Goal: Task Accomplishment & Management: Manage account settings

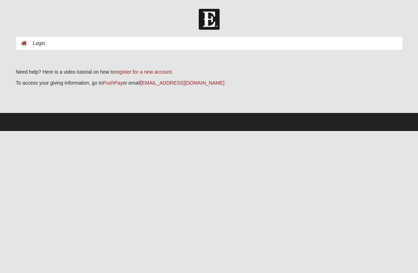
click at [91, 43] on ol "Login" at bounding box center [209, 43] width 386 height 13
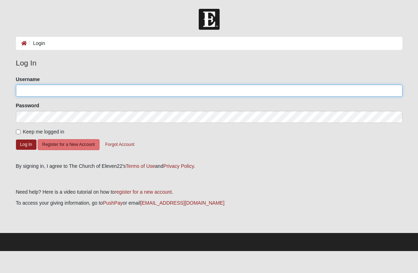
click at [142, 93] on input "Username" at bounding box center [209, 91] width 386 height 12
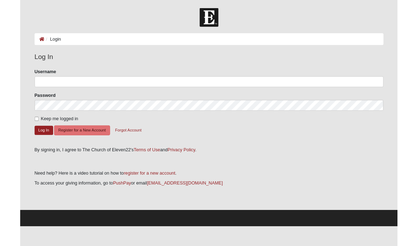
scroll to position [5, 0]
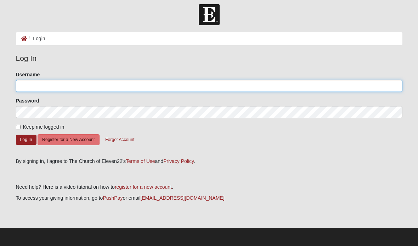
type input "[EMAIL_ADDRESS][DOMAIN_NAME]"
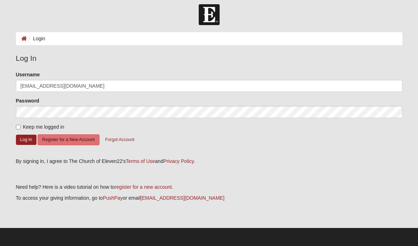
click at [29, 143] on button "Log In" at bounding box center [26, 140] width 21 height 10
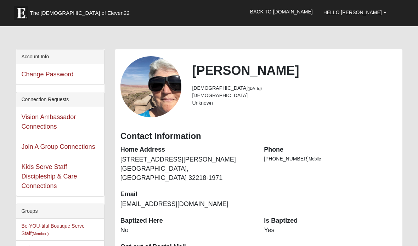
scroll to position [13, 0]
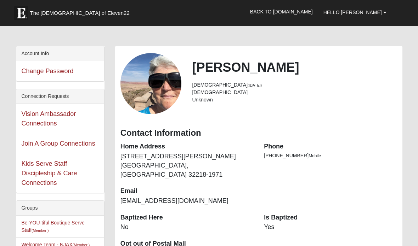
click at [384, 11] on b at bounding box center [384, 12] width 3 height 5
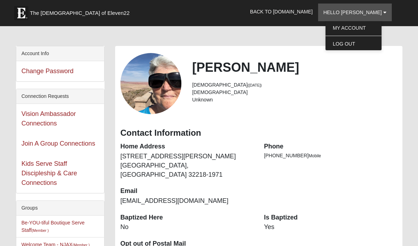
click at [377, 30] on link "My Account" at bounding box center [353, 27] width 56 height 9
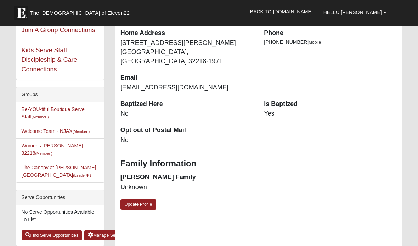
scroll to position [127, 0]
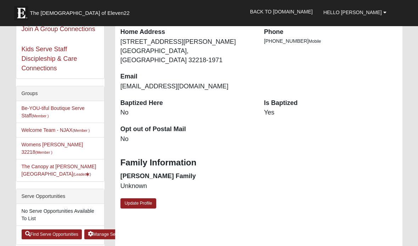
click at [147, 198] on link "Update Profile" at bounding box center [138, 203] width 36 height 10
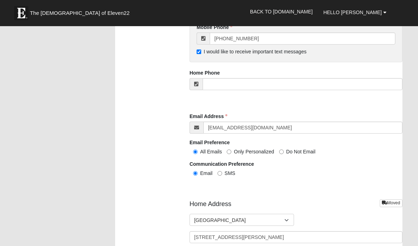
scroll to position [727, 0]
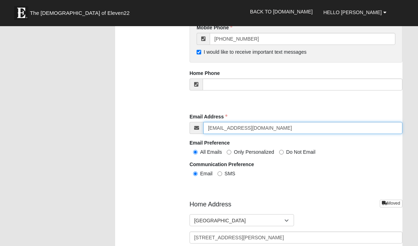
click at [272, 127] on input "dawsdog2@yahoo.com" at bounding box center [302, 128] width 199 height 12
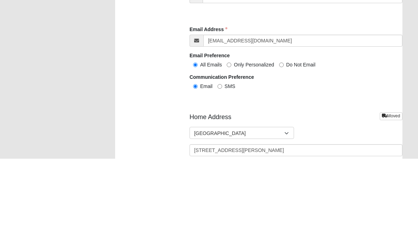
scroll to position [815, 0]
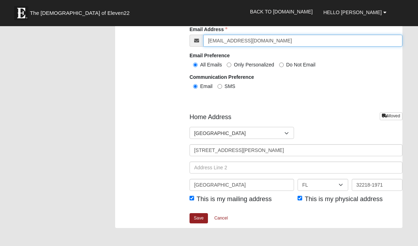
type input "dawsdog@aol.com"
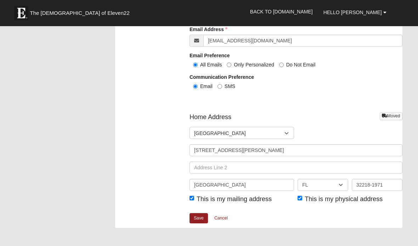
click at [204, 215] on link "Save" at bounding box center [198, 218] width 18 height 10
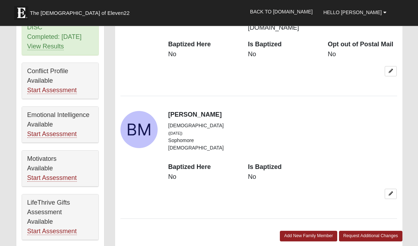
scroll to position [435, 0]
click at [394, 189] on link at bounding box center [390, 194] width 12 height 10
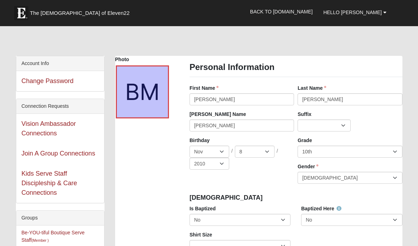
scroll to position [11, 0]
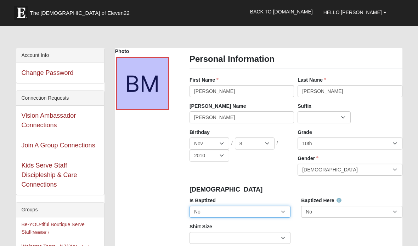
click at [286, 214] on select "No Yes" at bounding box center [239, 212] width 101 height 12
select select "True"
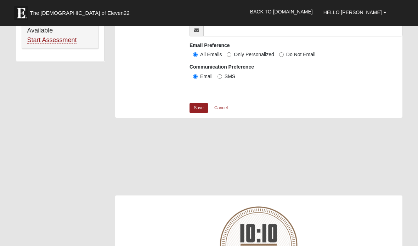
scroll to position [625, 0]
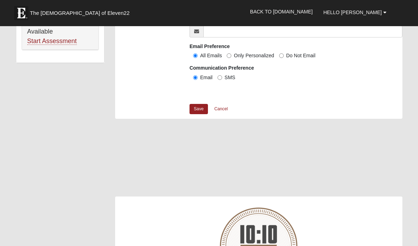
click at [203, 107] on link "Save" at bounding box center [198, 109] width 18 height 10
